Goal: Share content: Share content

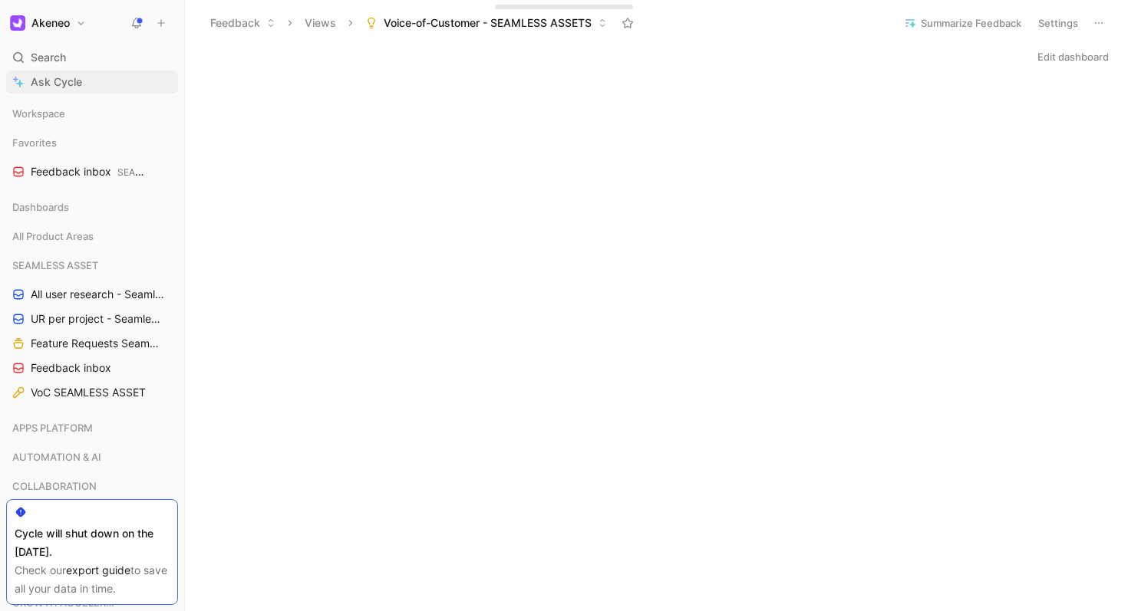
click at [58, 77] on span "Ask Cycle" at bounding box center [56, 82] width 51 height 18
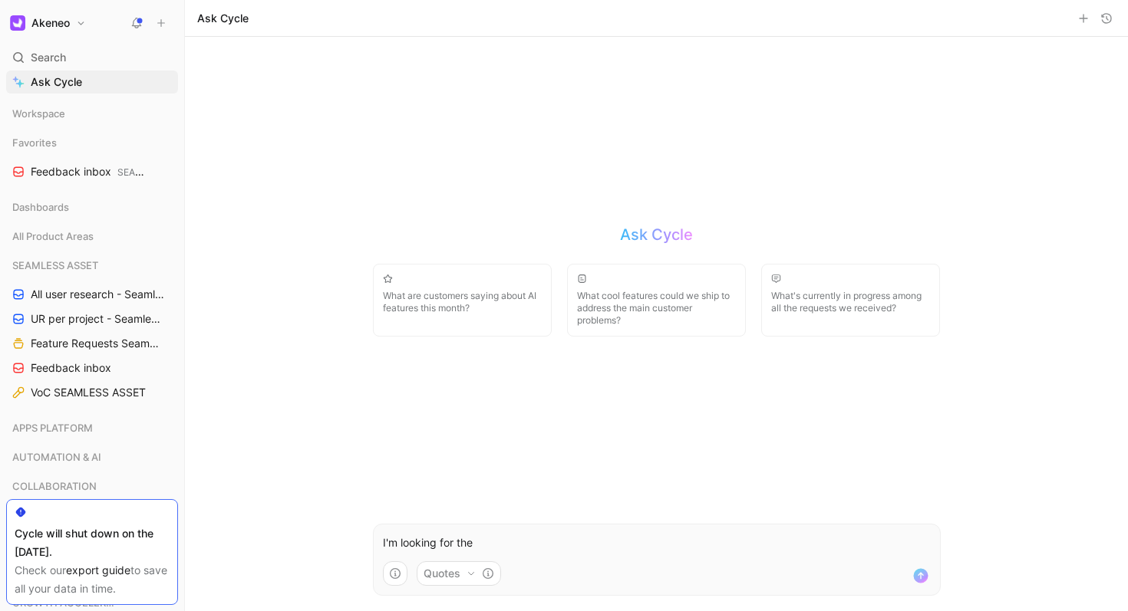
click at [450, 575] on button "Quotes" at bounding box center [459, 574] width 84 height 25
click at [450, 575] on html "Akeneo Search ⌘ K Ask Cycle Workspace Favorites Feedback inbox SEAMLESS ASSET D…" at bounding box center [564, 305] width 1128 height 611
click at [522, 553] on form "I'm looking for the Quotes" at bounding box center [657, 560] width 568 height 72
click at [505, 544] on p "I'm looking for the" at bounding box center [657, 543] width 548 height 18
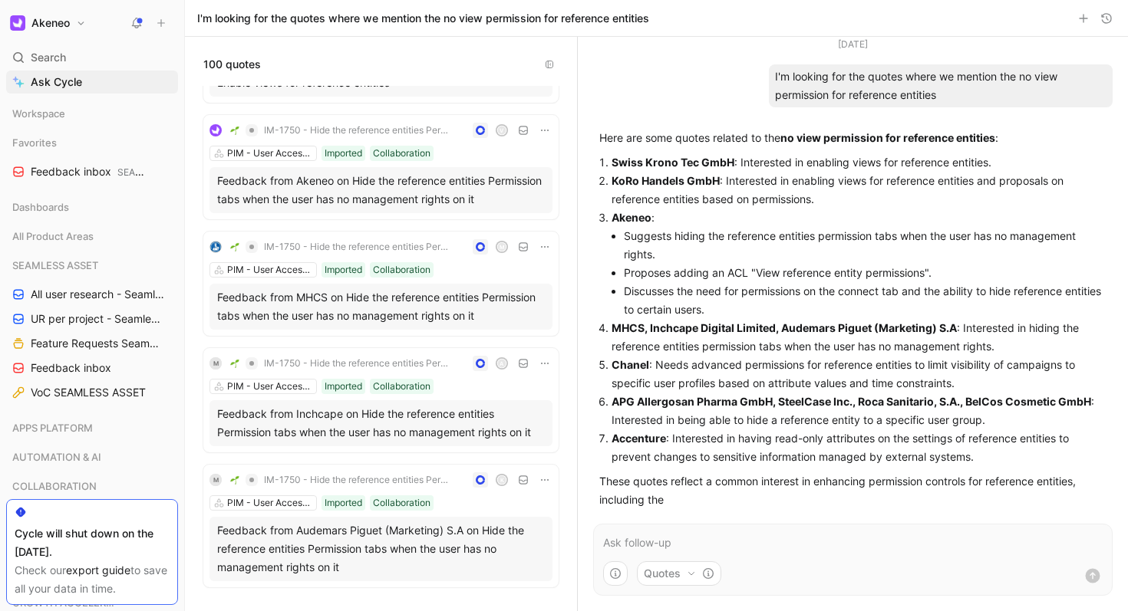
scroll to position [7, 0]
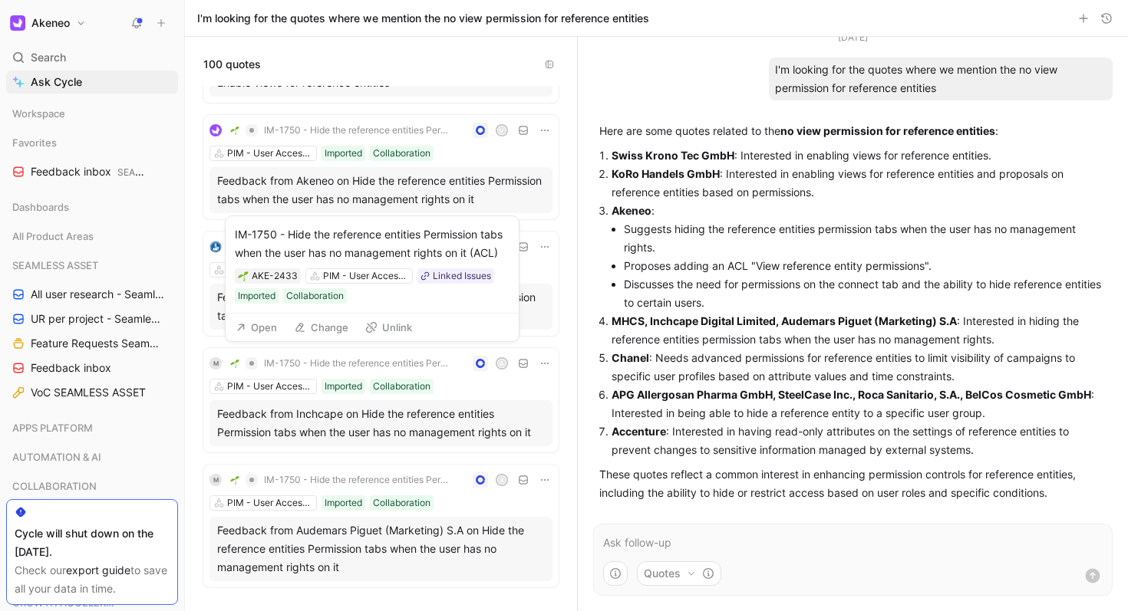
click at [351, 363] on span "IM-1750 - Hide the reference entities Permission tabs when the user has no mana…" at bounding box center [358, 364] width 189 height 12
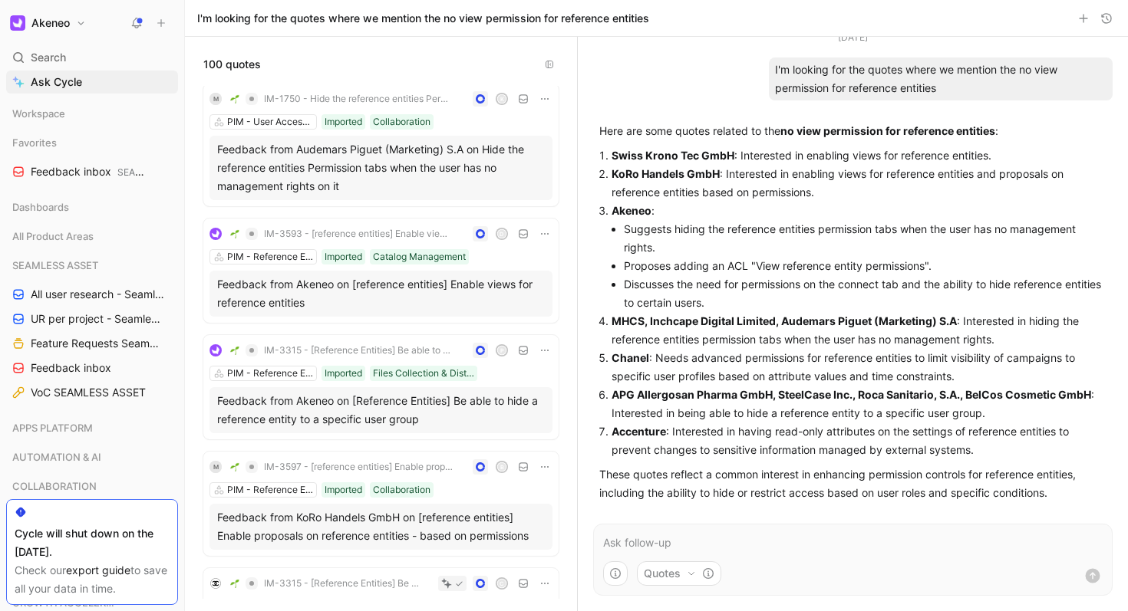
scroll to position [692, 0]
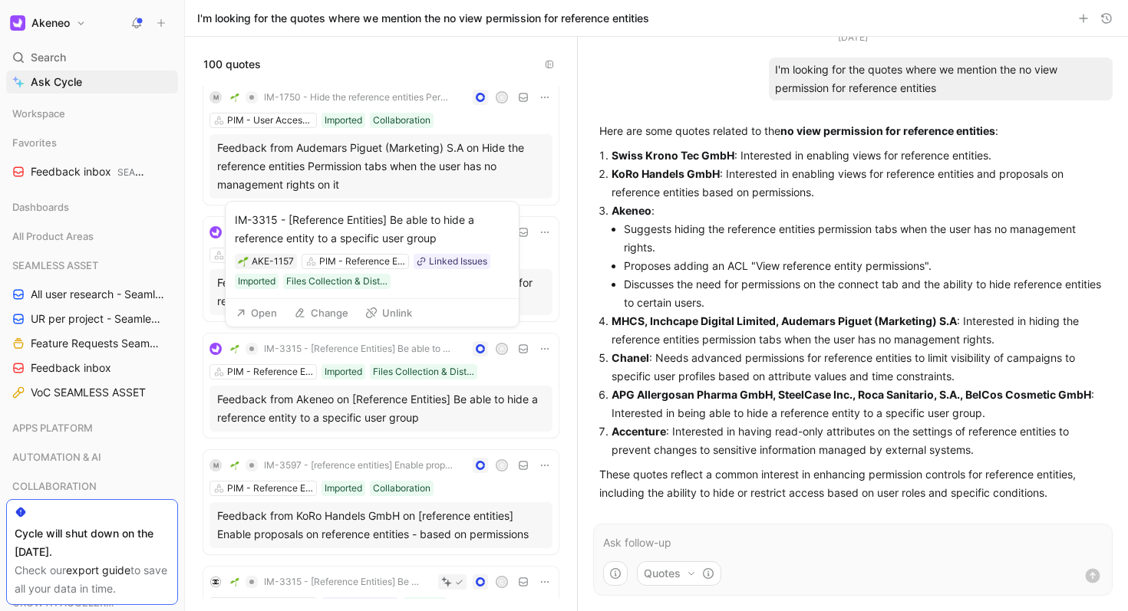
click at [351, 346] on span "IM-3315 - [Reference Entities] Be able to hide a reference entity to a specific…" at bounding box center [358, 349] width 189 height 12
click at [282, 350] on span "IM-3315 - [Reference Entities] Be able to hide a reference entity to a specific…" at bounding box center [358, 349] width 189 height 12
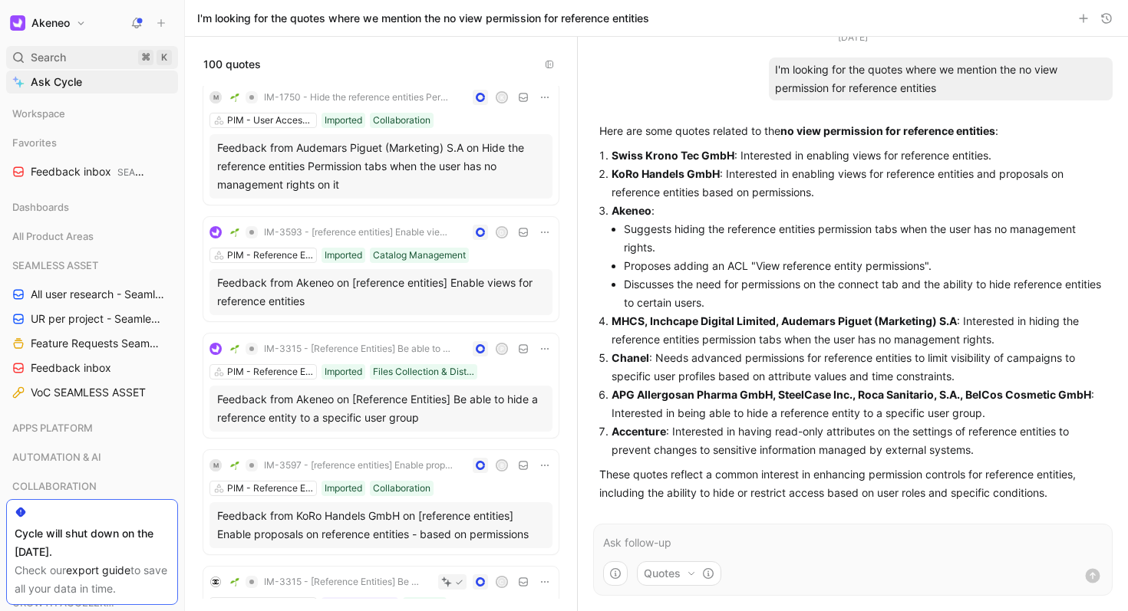
click at [59, 58] on span "Search" at bounding box center [48, 57] width 35 height 18
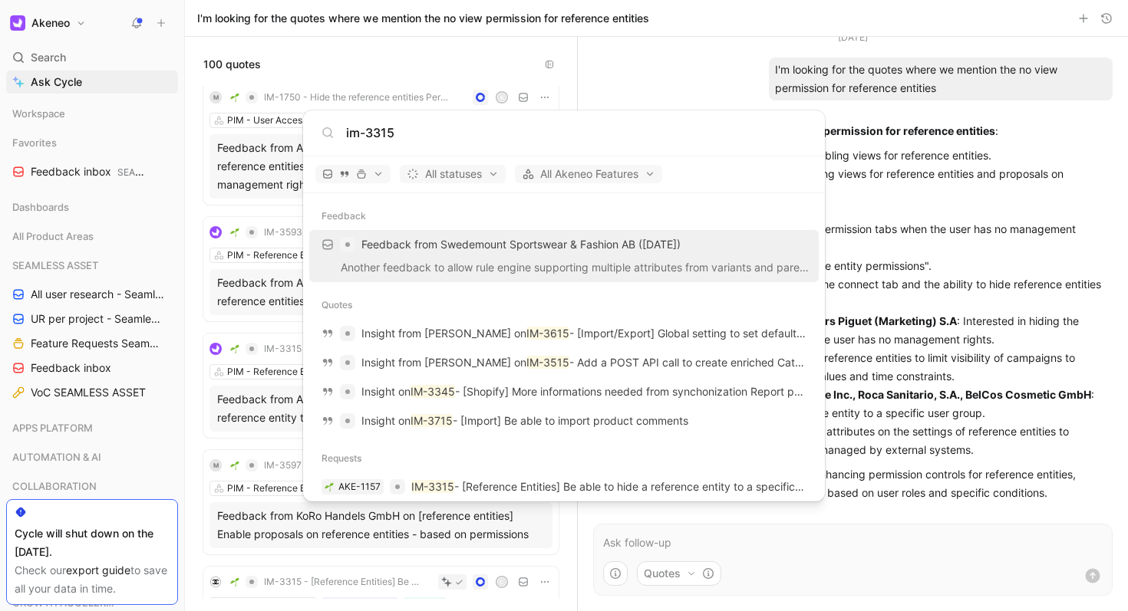
type input "im-3315"
click at [60, 48] on body "Akeneo Search ⌘ K Ask Cycle Workspace Favorites Feedback inbox SEAMLESS ASSET D…" at bounding box center [564, 305] width 1128 height 611
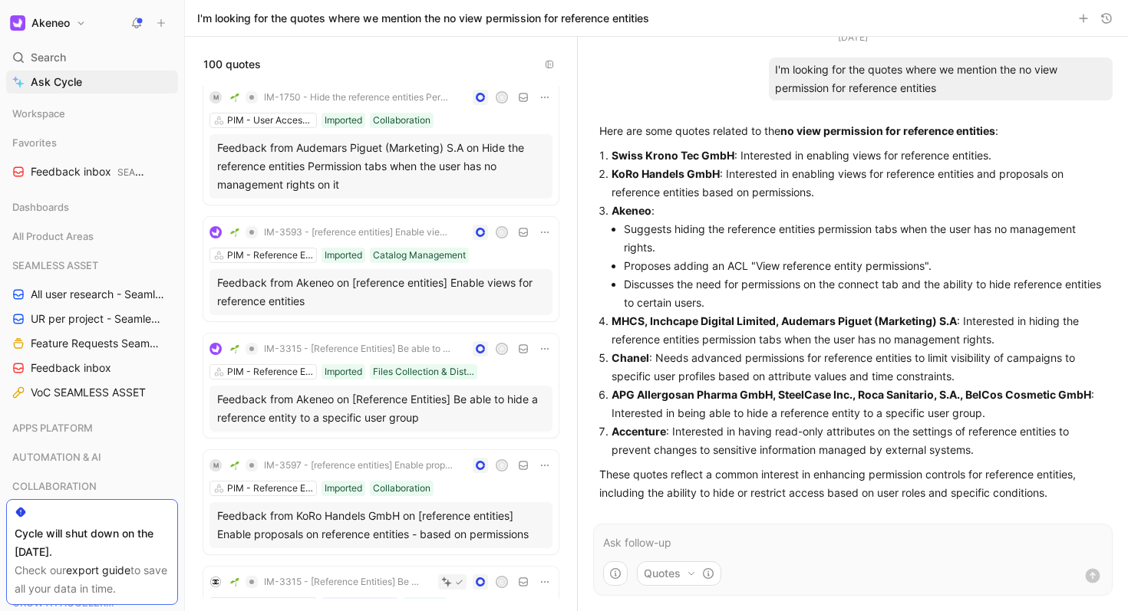
click at [44, 24] on h1 "Akeneo" at bounding box center [50, 23] width 38 height 14
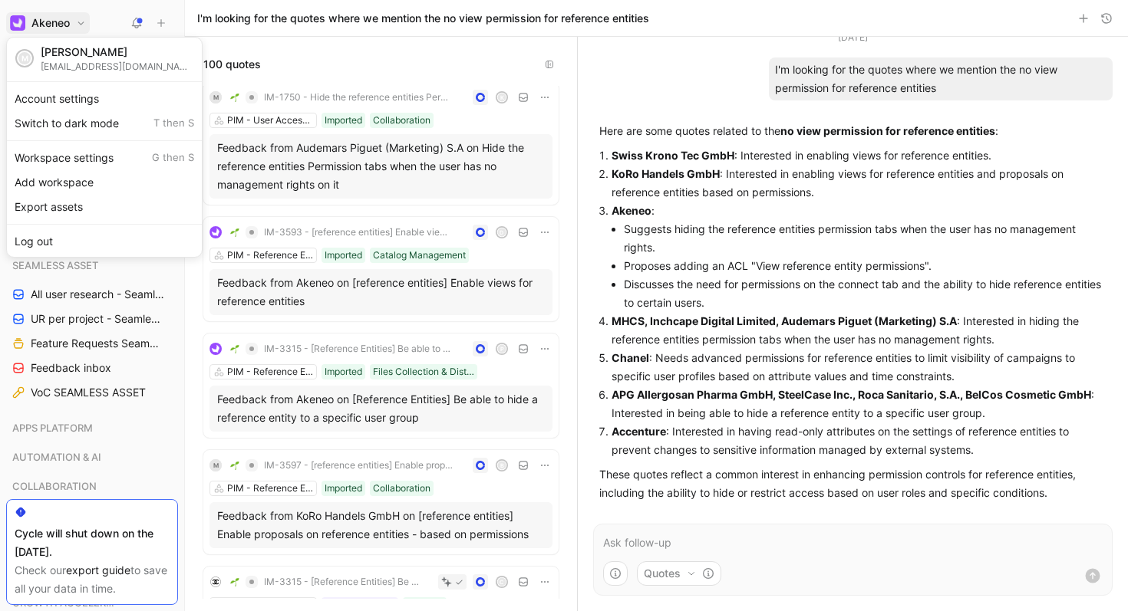
click at [44, 24] on div at bounding box center [564, 305] width 1128 height 611
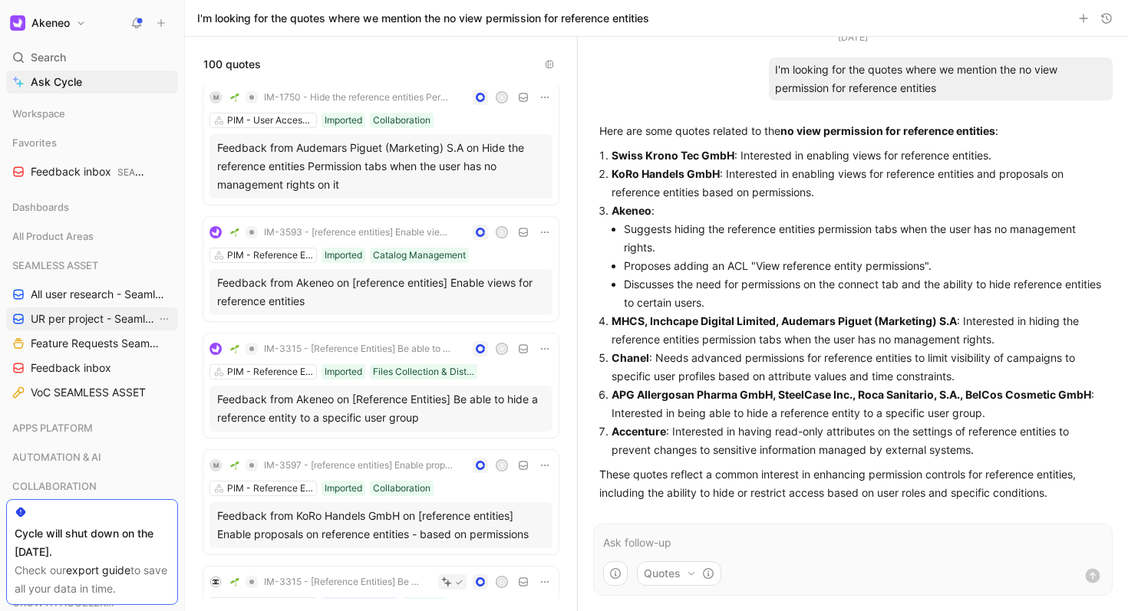
scroll to position [21, 0]
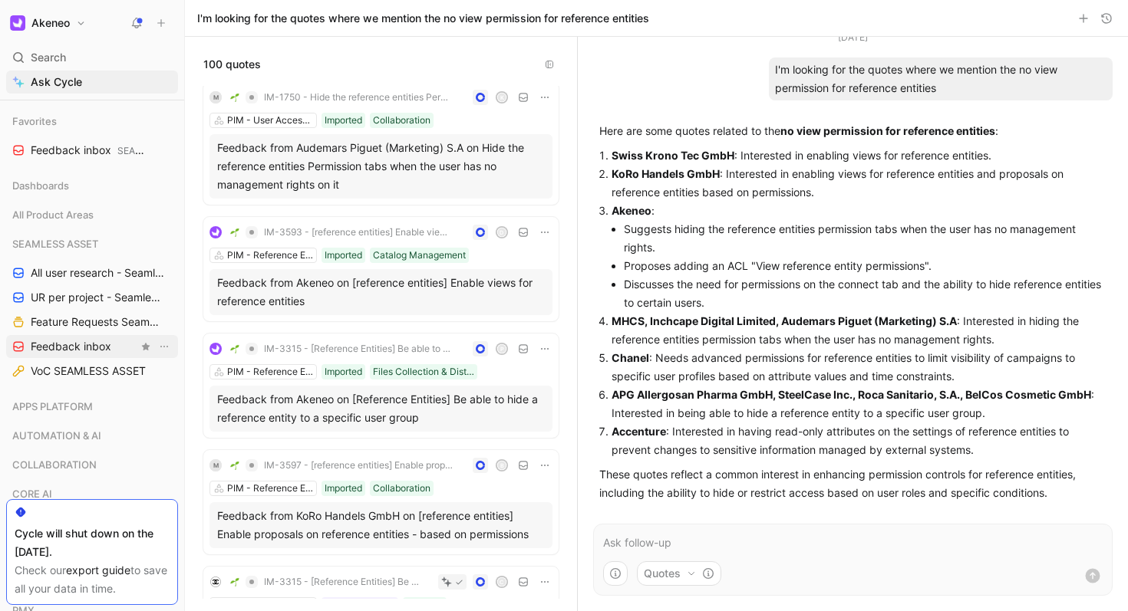
click at [78, 347] on span "Feedback inbox" at bounding box center [71, 346] width 81 height 15
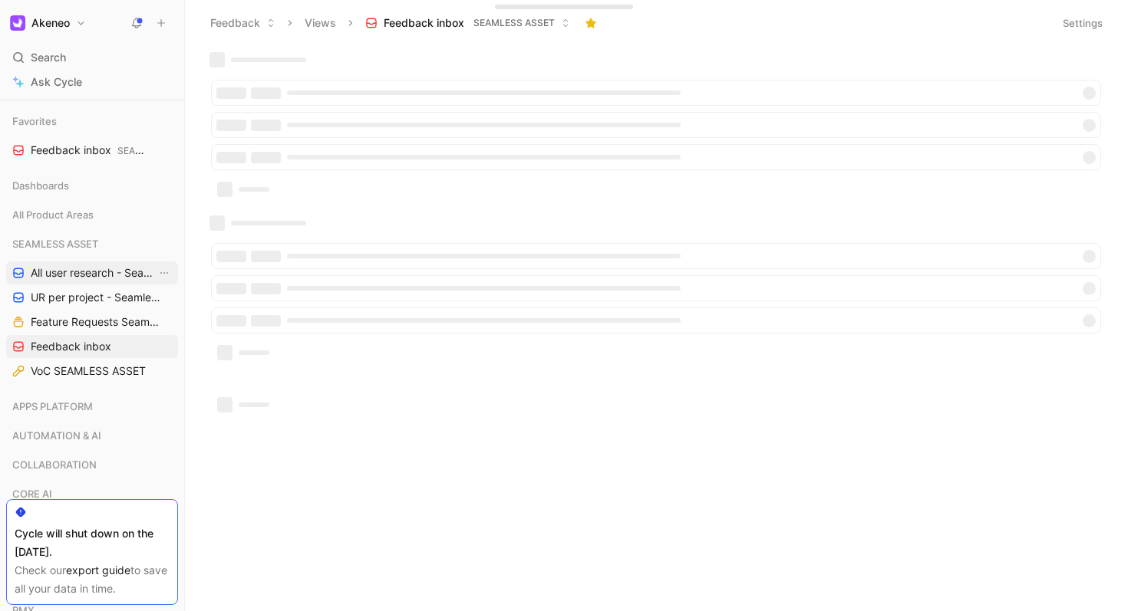
click at [59, 272] on span "All user research - Seamless Asset ([PERSON_NAME])" at bounding box center [94, 272] width 126 height 15
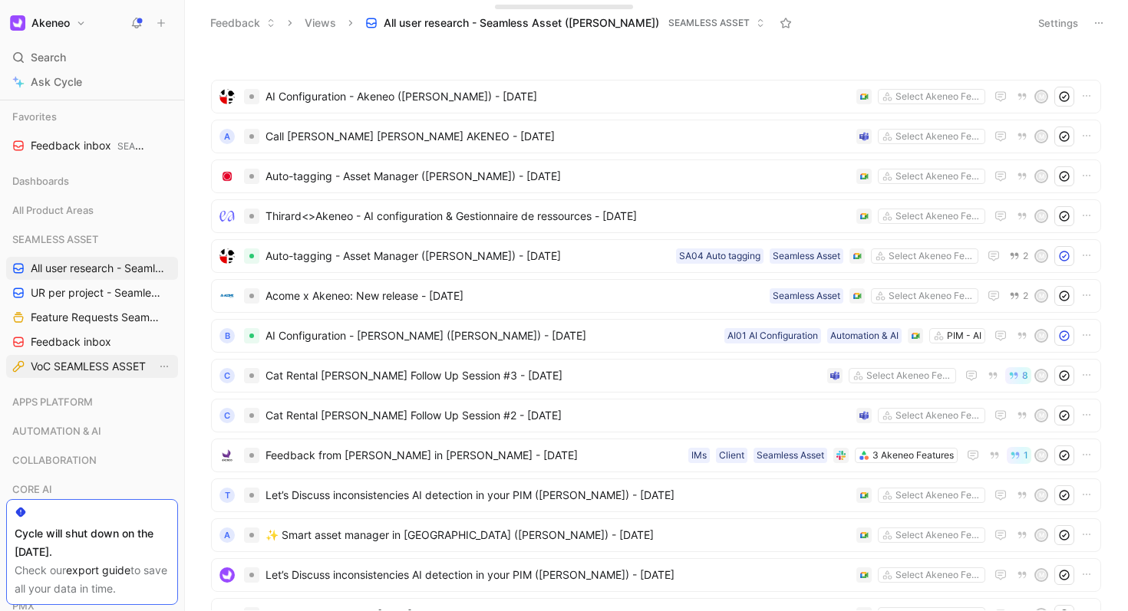
scroll to position [16, 0]
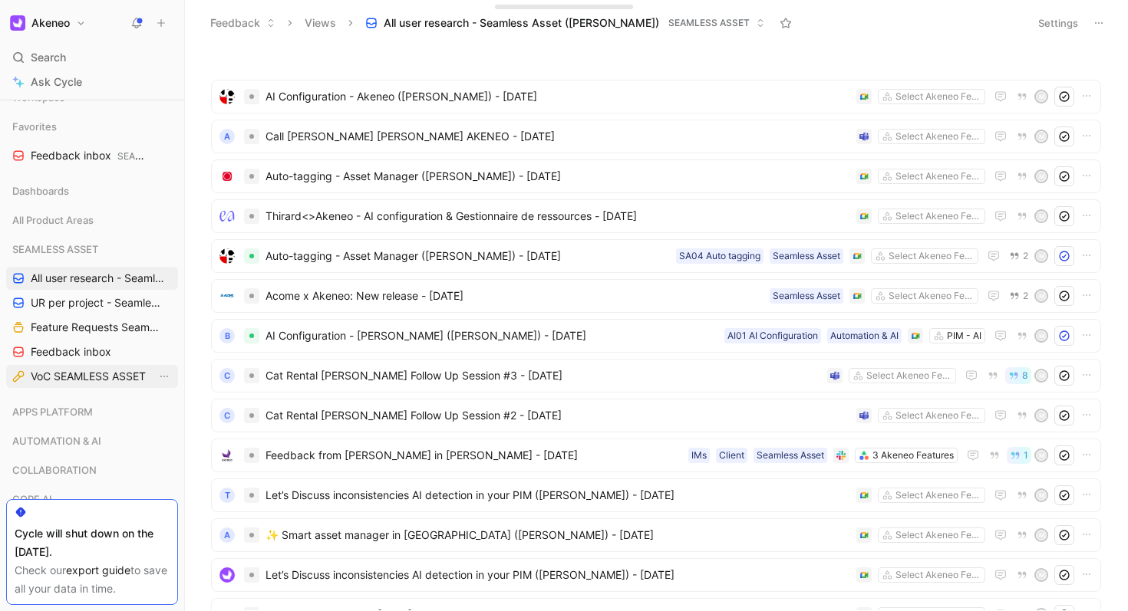
click at [60, 373] on span "VoC SEAMLESS ASSET" at bounding box center [88, 376] width 115 height 15
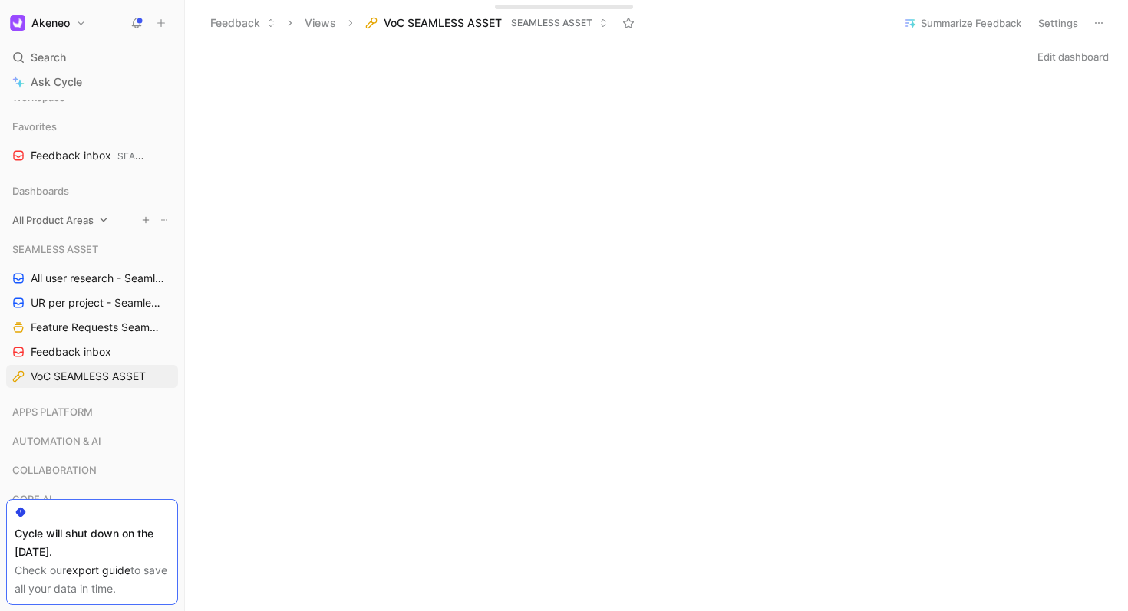
click at [49, 211] on div "All Product Areas" at bounding box center [92, 220] width 172 height 23
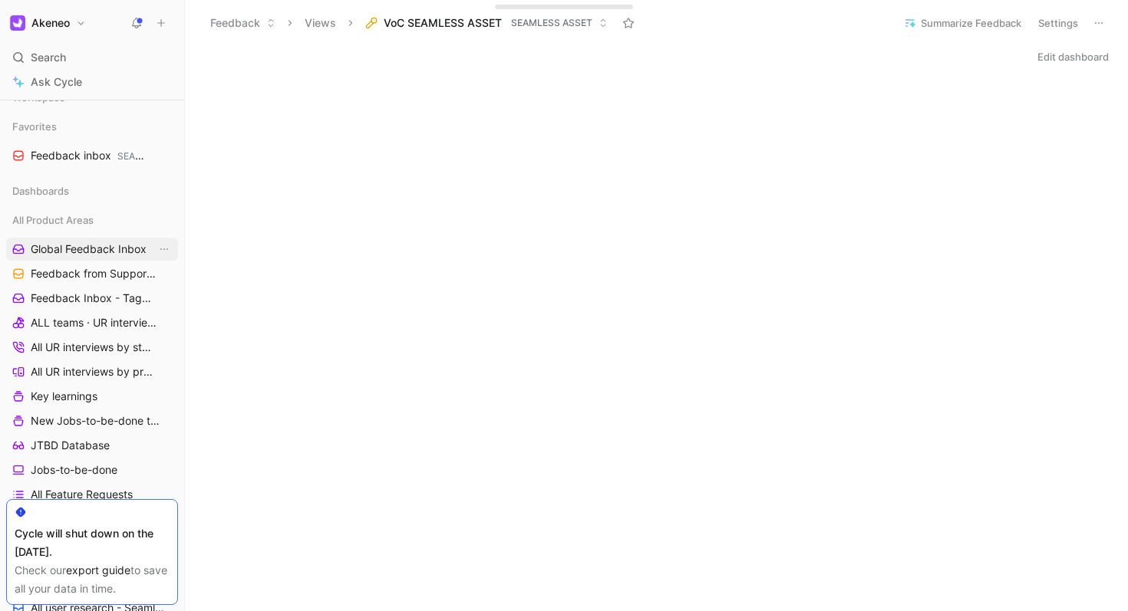
click at [57, 255] on span "Global Feedback Inbox" at bounding box center [89, 249] width 116 height 15
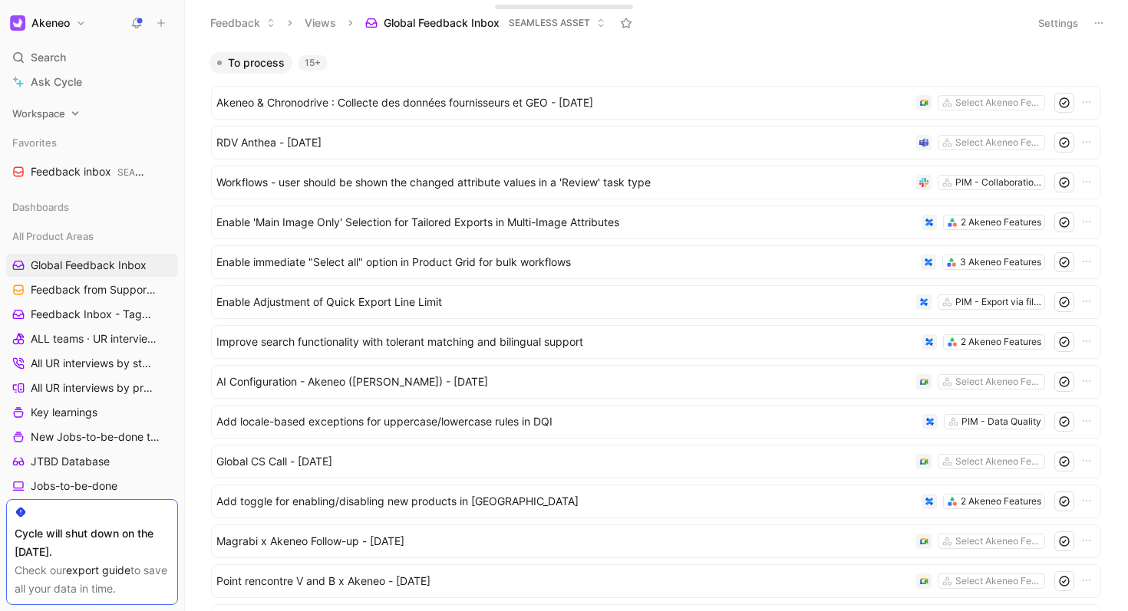
click at [41, 119] on span "Workspace" at bounding box center [38, 113] width 53 height 15
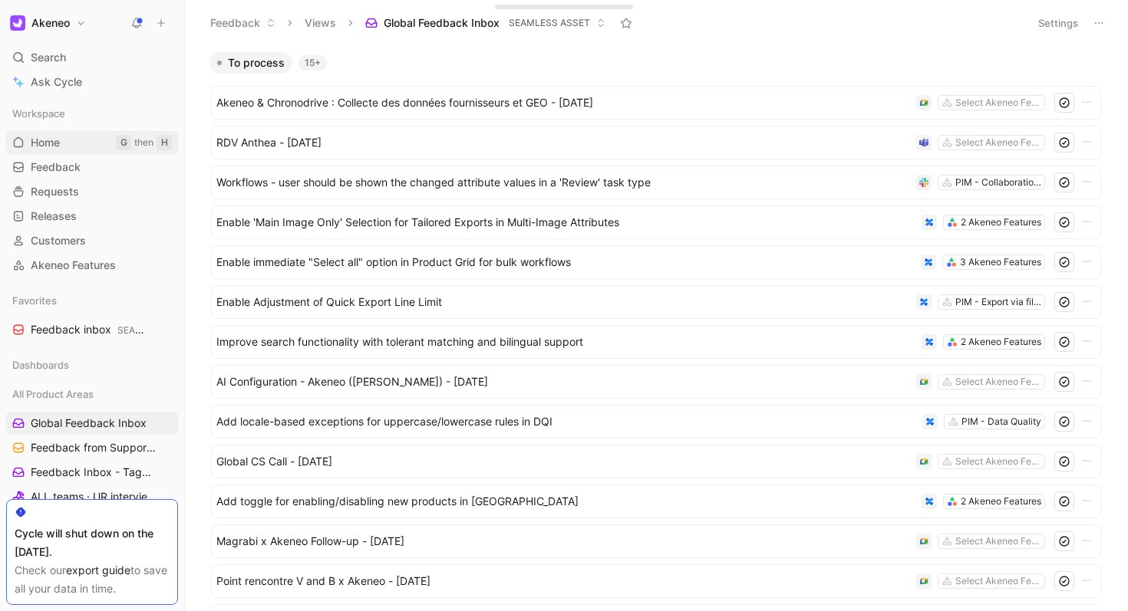
click at [44, 145] on span "Home" at bounding box center [45, 142] width 29 height 15
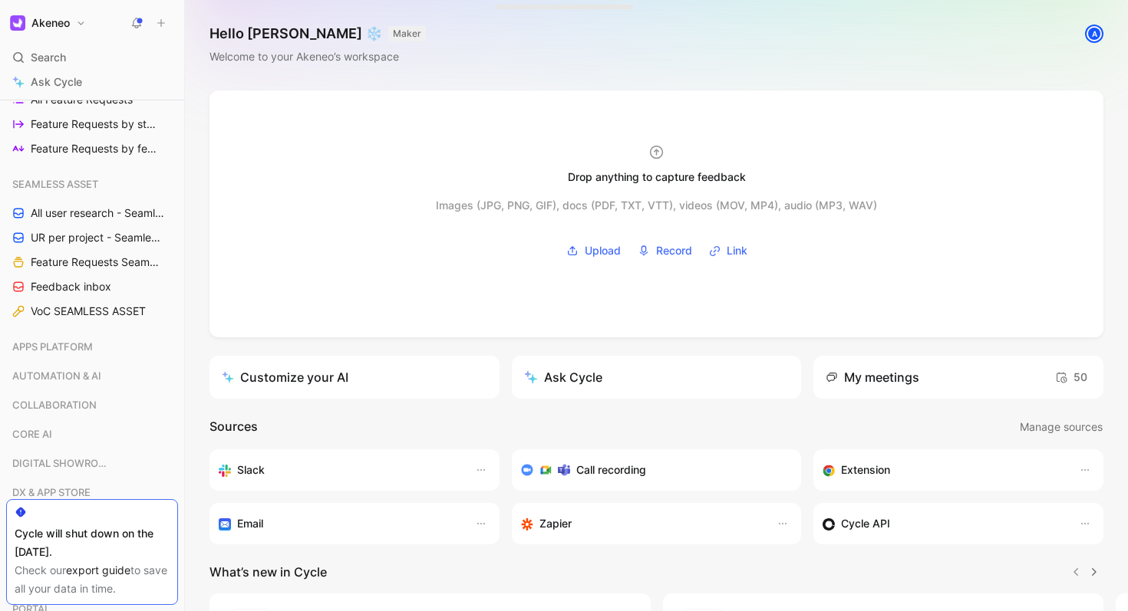
scroll to position [570, 0]
click at [58, 213] on span "All user research - Seamless Asset ([PERSON_NAME])" at bounding box center [94, 212] width 126 height 15
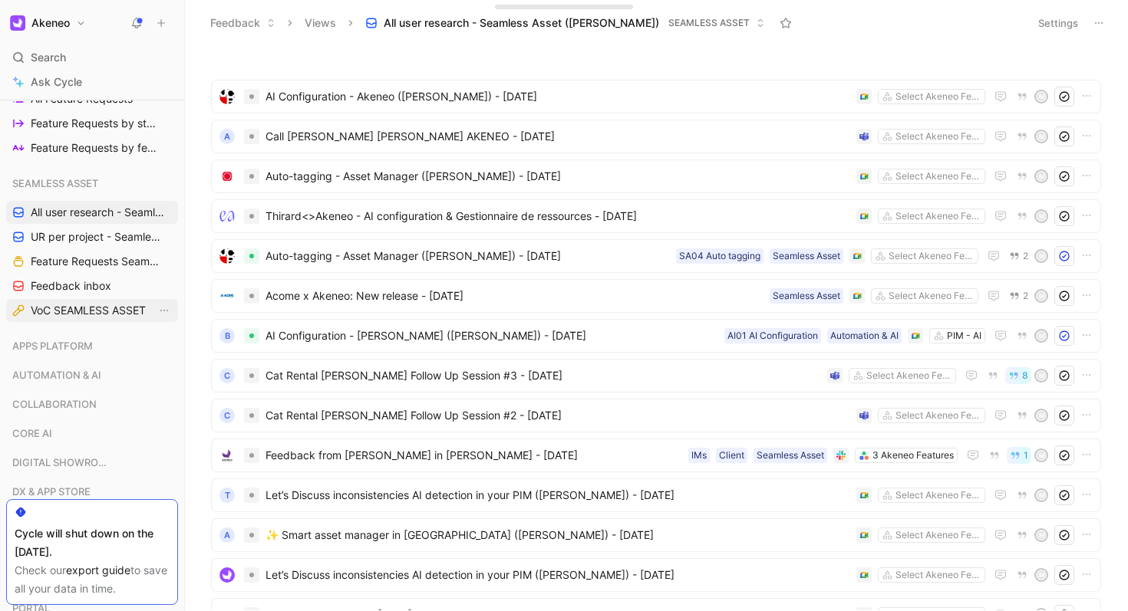
click at [58, 299] on link "VoC SEAMLESS ASSET" at bounding box center [92, 310] width 172 height 23
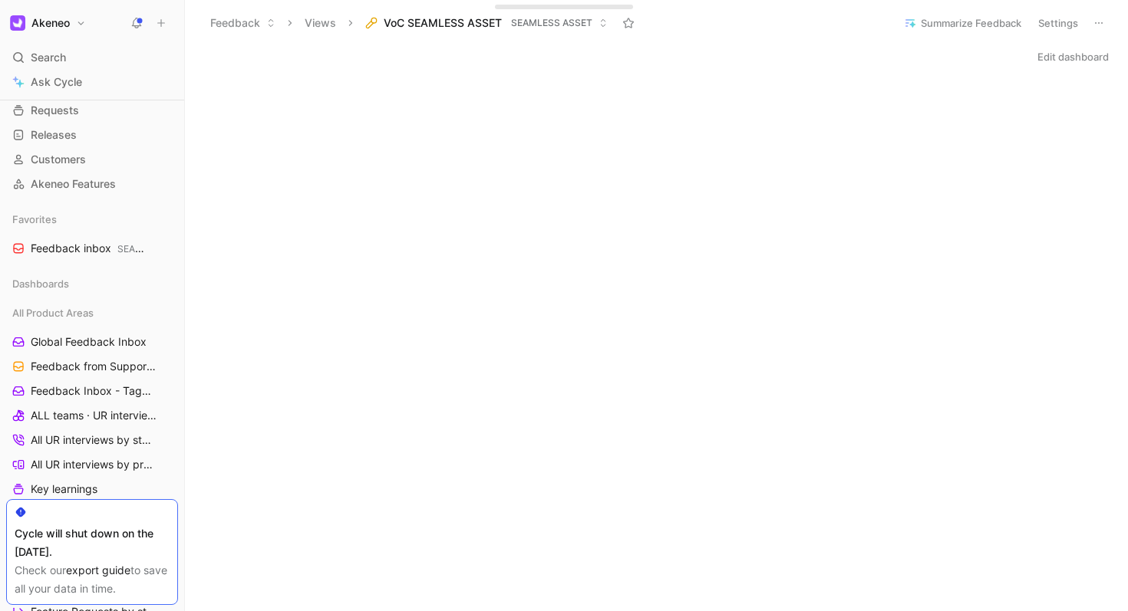
scroll to position [81, 0]
click at [61, 286] on span "Dashboards" at bounding box center [40, 284] width 57 height 15
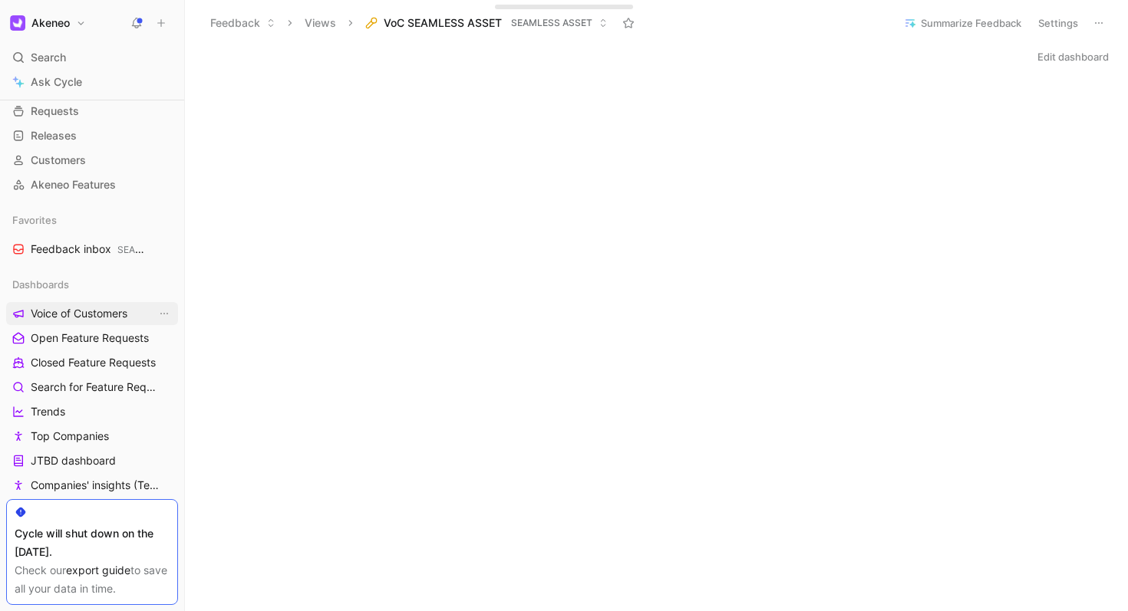
click at [63, 314] on span "Voice of Customers" at bounding box center [79, 313] width 97 height 15
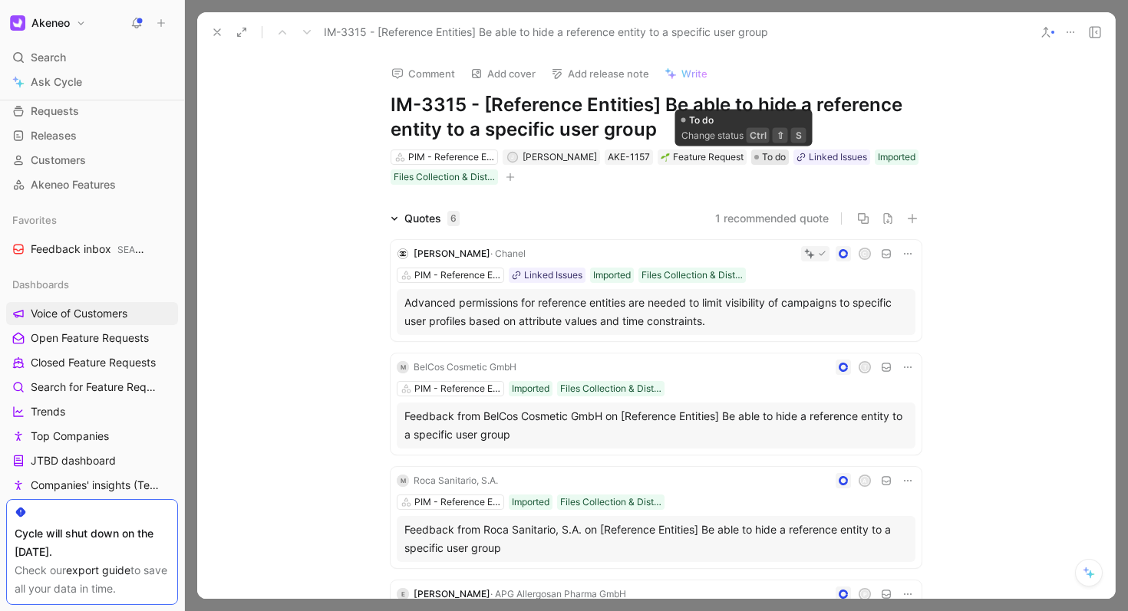
click at [754, 155] on div at bounding box center [756, 157] width 5 height 5
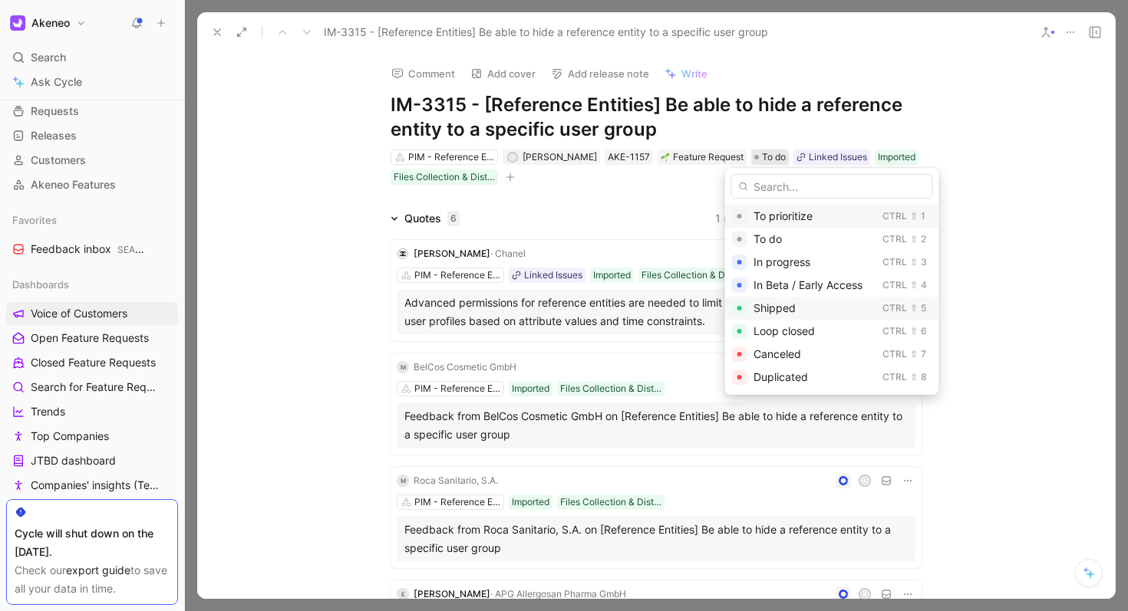
click at [774, 307] on span "Shipped" at bounding box center [774, 308] width 42 height 13
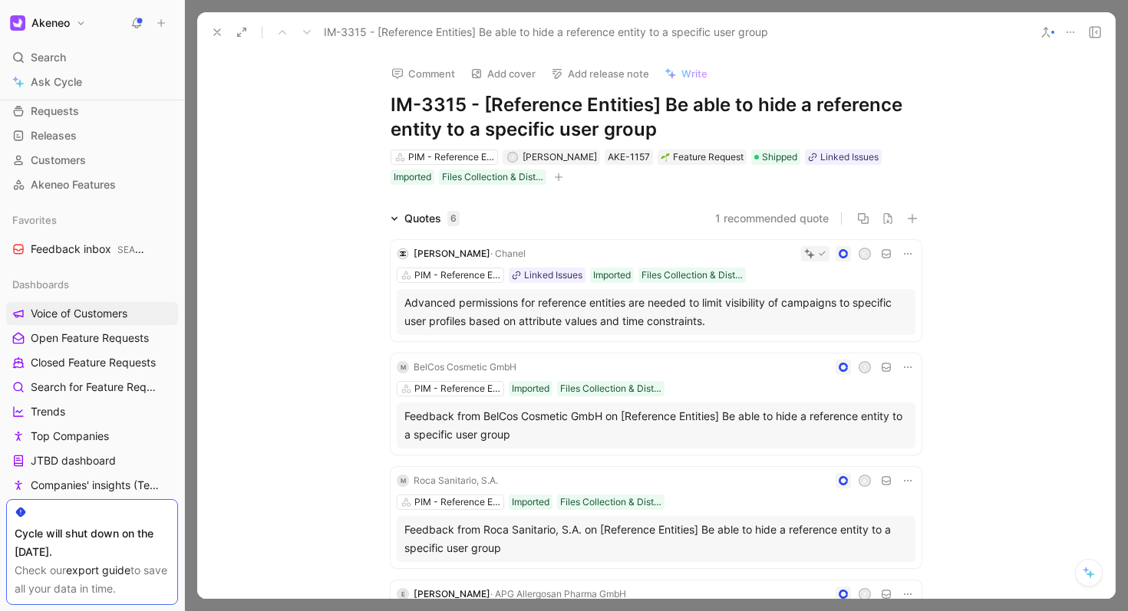
click at [980, 225] on div "Quotes 6 1 recommended quote [PERSON_NAME] C PIM - Reference Entities Linked Is…" at bounding box center [656, 552] width 918 height 687
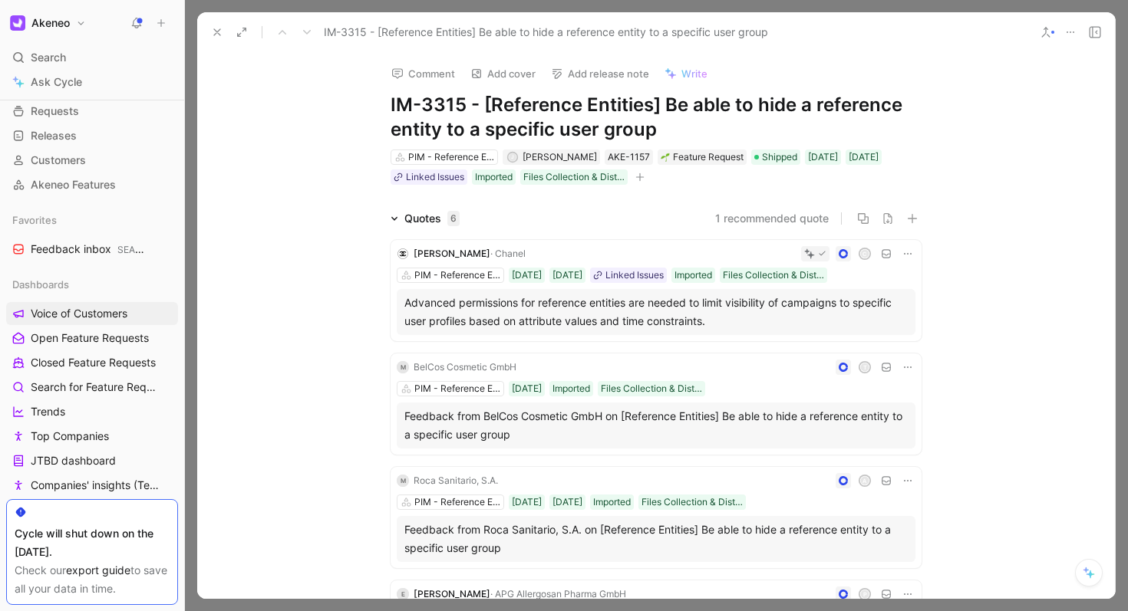
click at [1072, 32] on icon at bounding box center [1070, 32] width 12 height 12
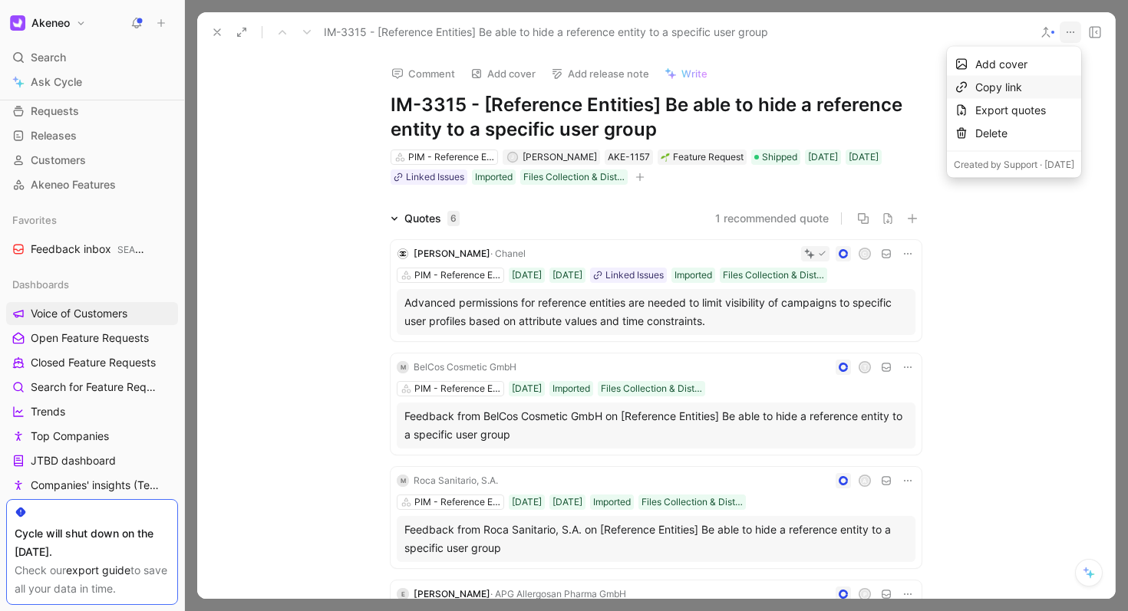
click at [990, 86] on div "Copy link" at bounding box center [1024, 87] width 99 height 18
